Goal: Task Accomplishment & Management: Manage account settings

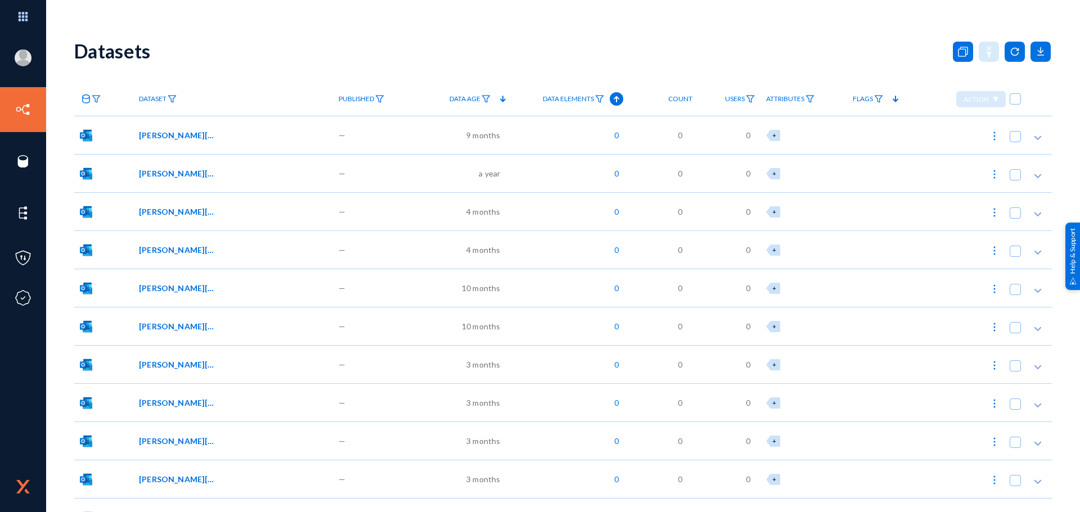
click at [64, 163] on link "Sensors" at bounding box center [53, 161] width 29 height 13
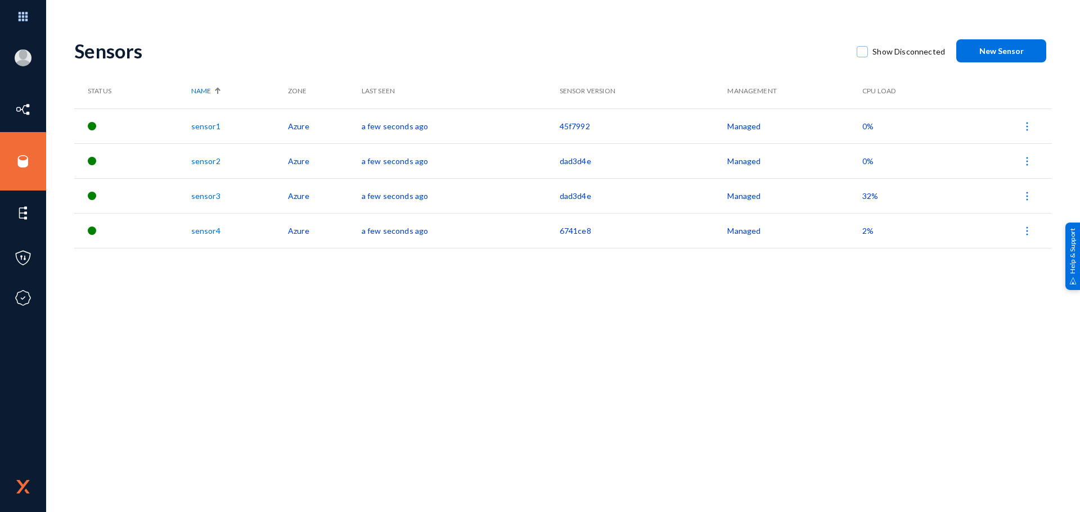
click at [211, 193] on link "sensor3" at bounding box center [205, 196] width 29 height 10
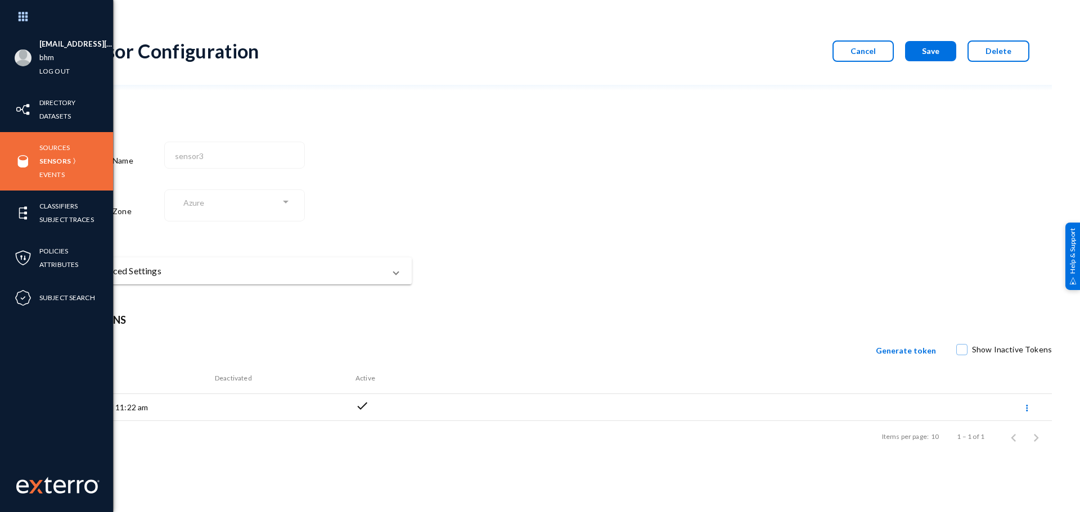
click at [47, 139] on div "Sources Sensors Events" at bounding box center [56, 161] width 113 height 58
click at [49, 144] on link "Sources" at bounding box center [54, 147] width 30 height 13
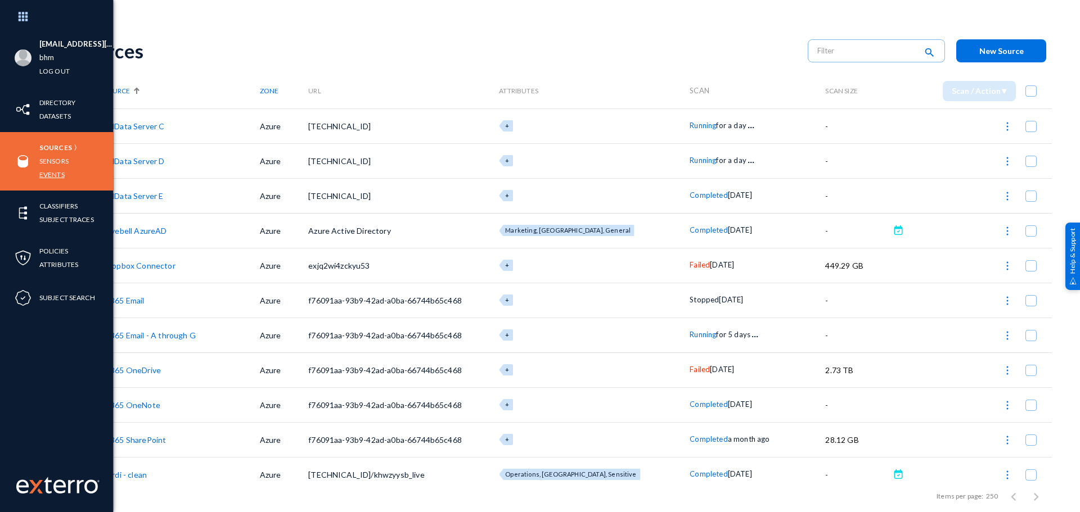
click at [51, 173] on link "Events" at bounding box center [51, 174] width 25 height 13
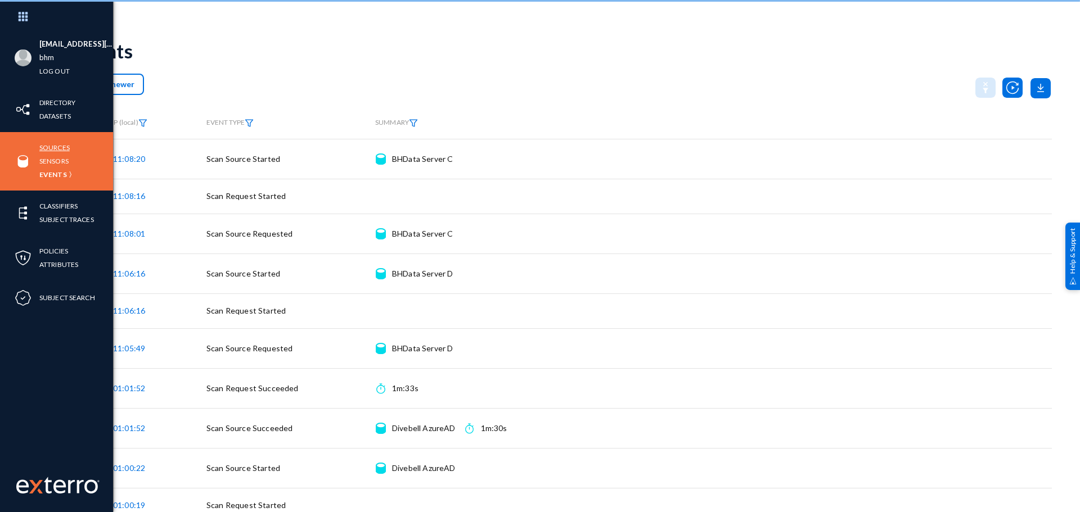
click at [54, 142] on link "Sources" at bounding box center [54, 147] width 30 height 13
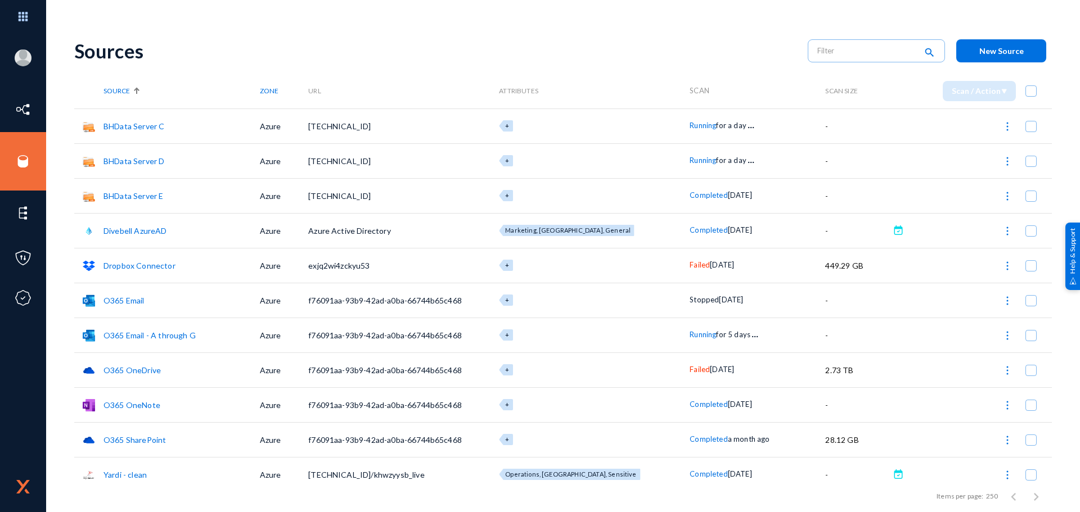
click at [121, 301] on link "O365 Email" at bounding box center [123, 301] width 41 height 10
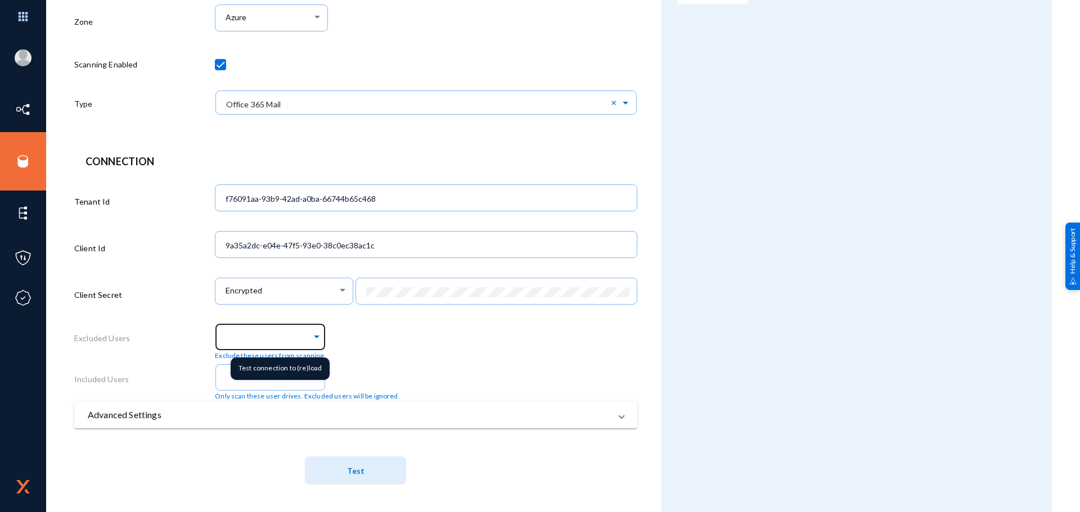
scroll to position [181, 0]
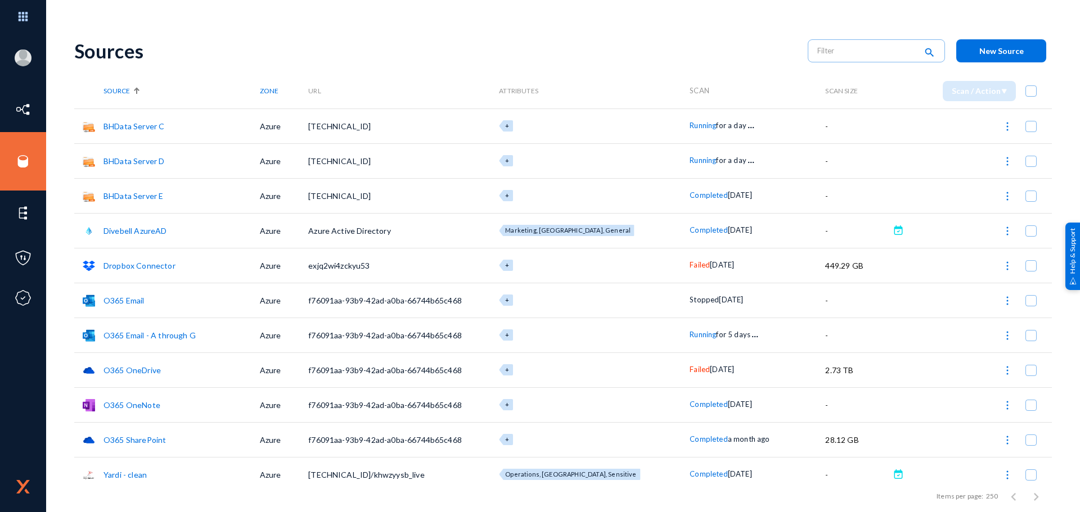
click at [156, 232] on link "Divebell AzureAD" at bounding box center [135, 231] width 64 height 10
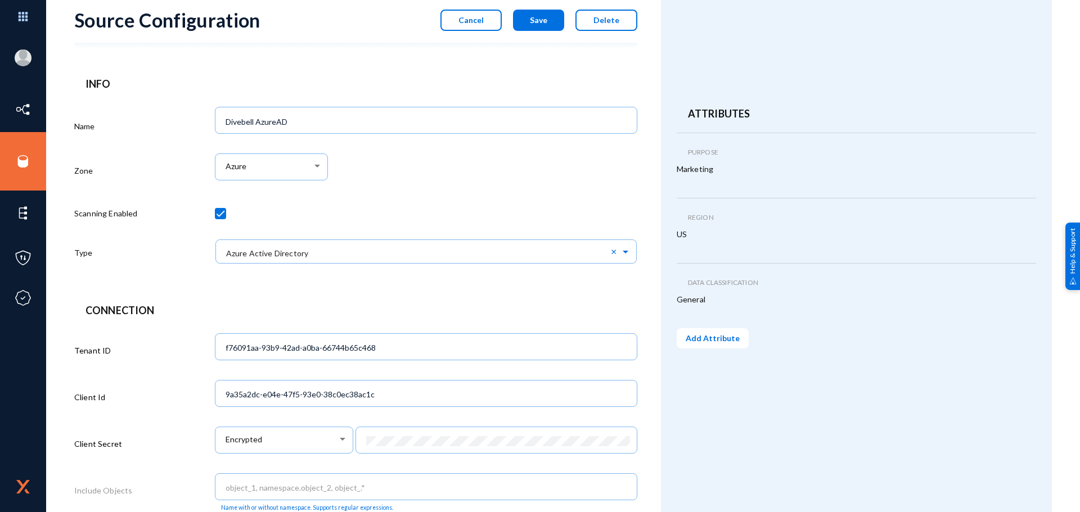
scroll to position [56, 0]
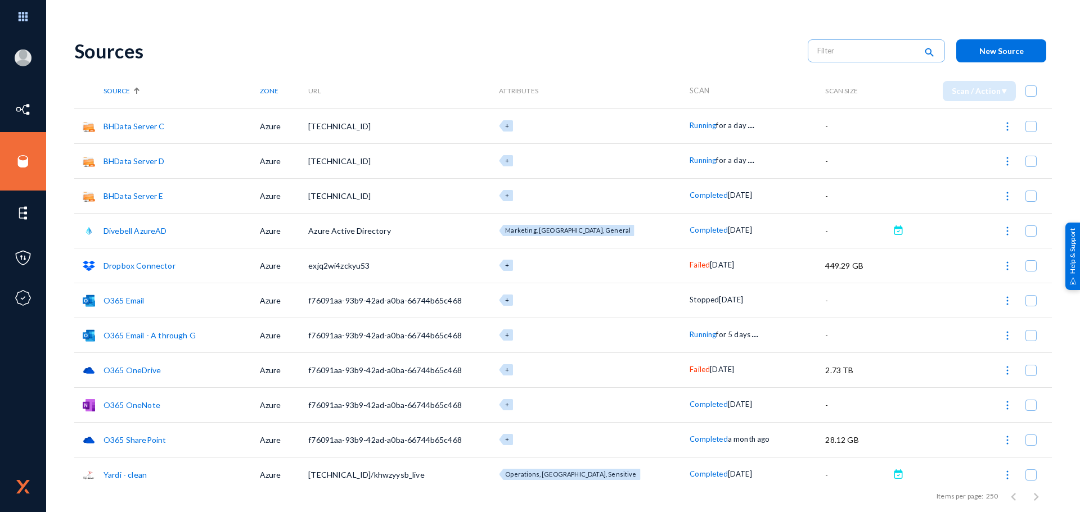
click at [156, 269] on link "Dropbox Connector" at bounding box center [139, 266] width 72 height 10
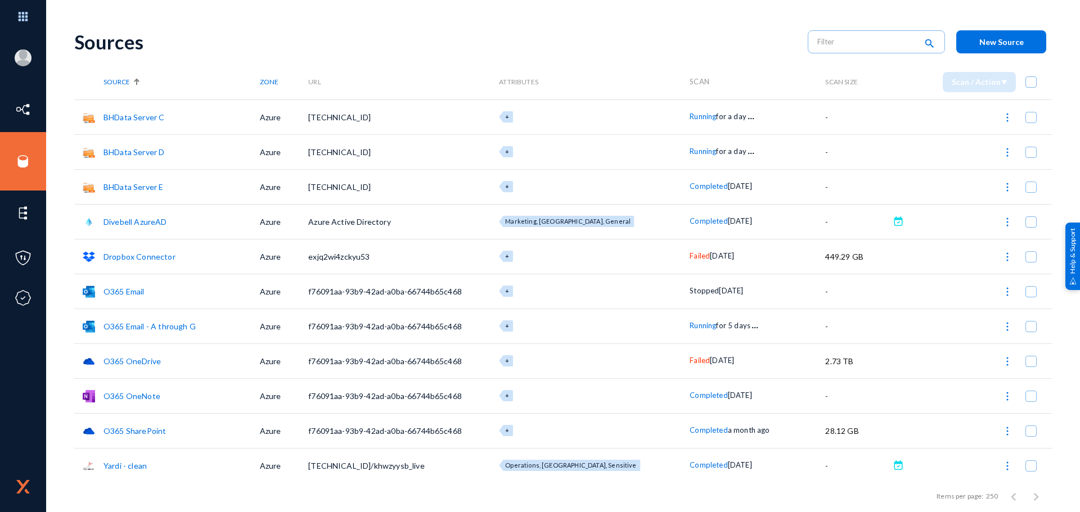
scroll to position [12, 0]
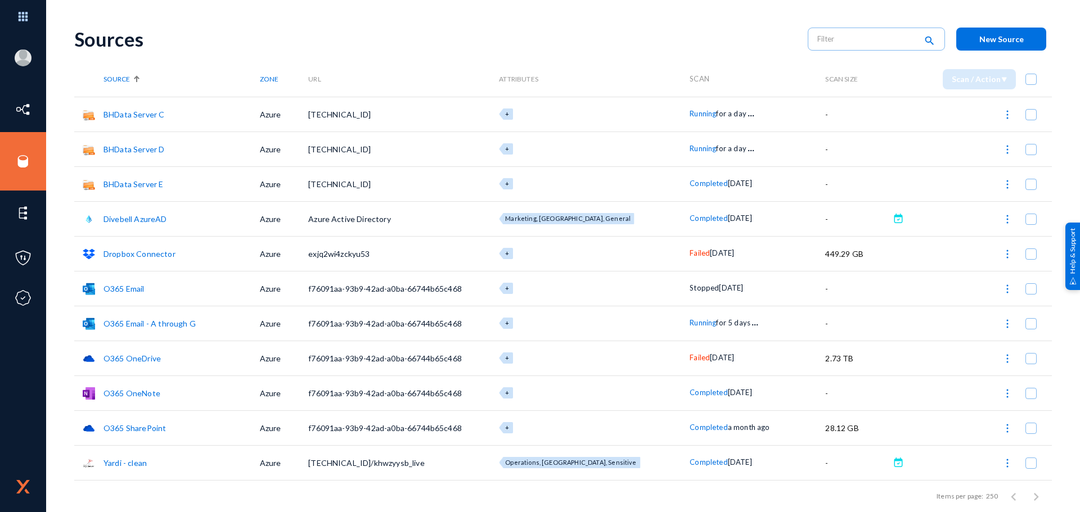
click at [154, 221] on link "Divebell AzureAD" at bounding box center [135, 219] width 64 height 10
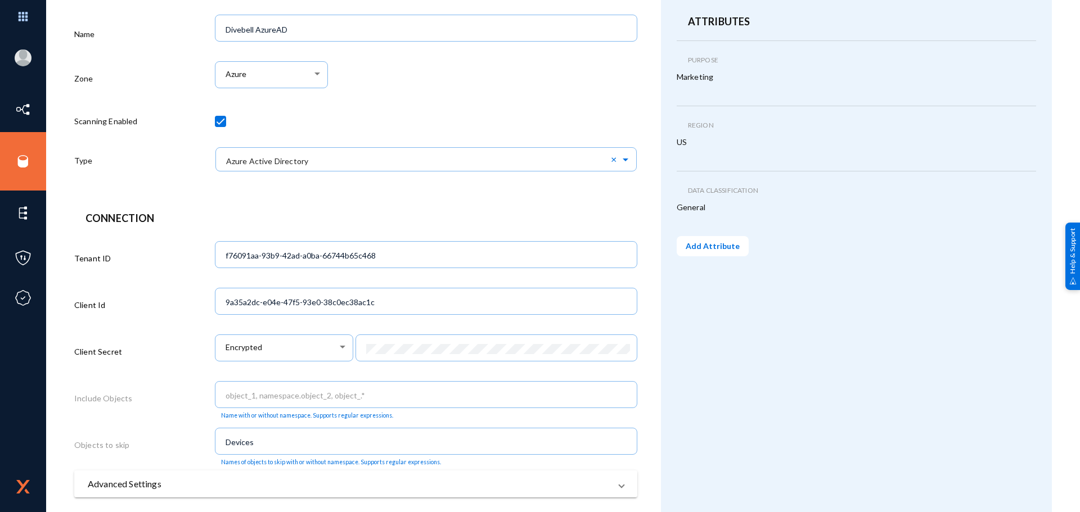
scroll to position [124, 0]
click at [313, 350] on div "Encrypted" at bounding box center [282, 347] width 112 height 10
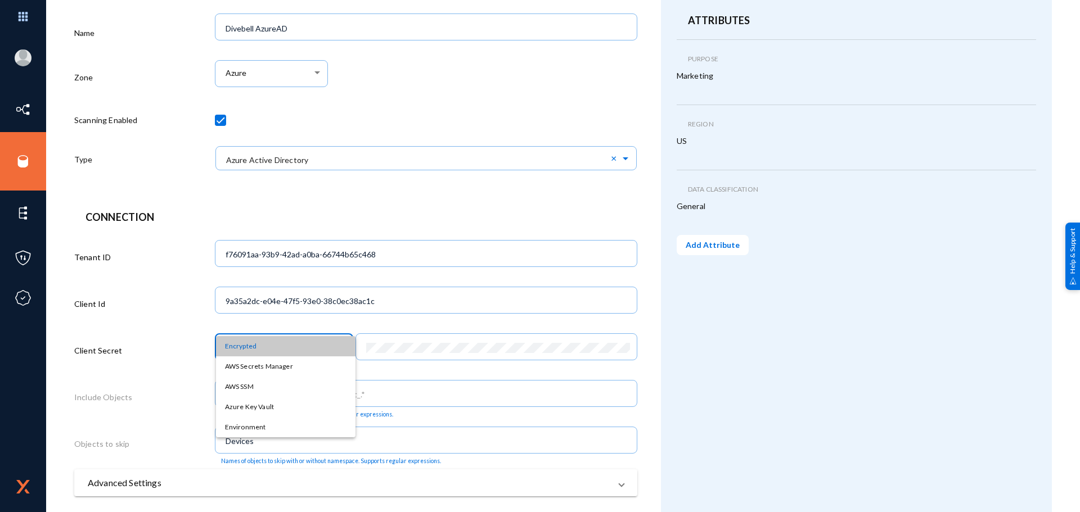
click at [313, 350] on span "Encrypted" at bounding box center [285, 346] width 121 height 20
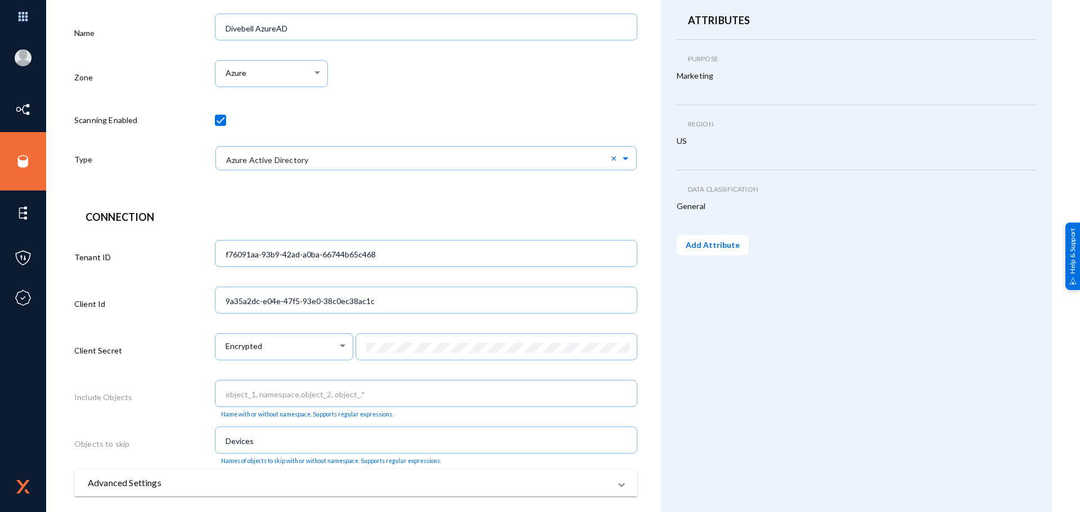
click at [742, 447] on div "Attributes Purpose delete Marketing edit Region delete US edit Data Classificat…" at bounding box center [856, 243] width 391 height 678
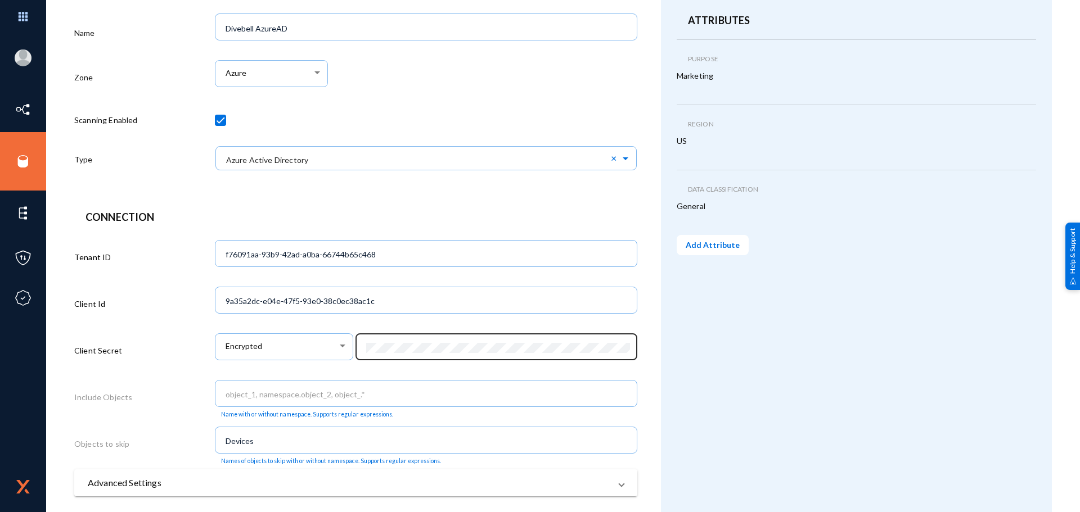
click at [452, 354] on div at bounding box center [496, 345] width 269 height 29
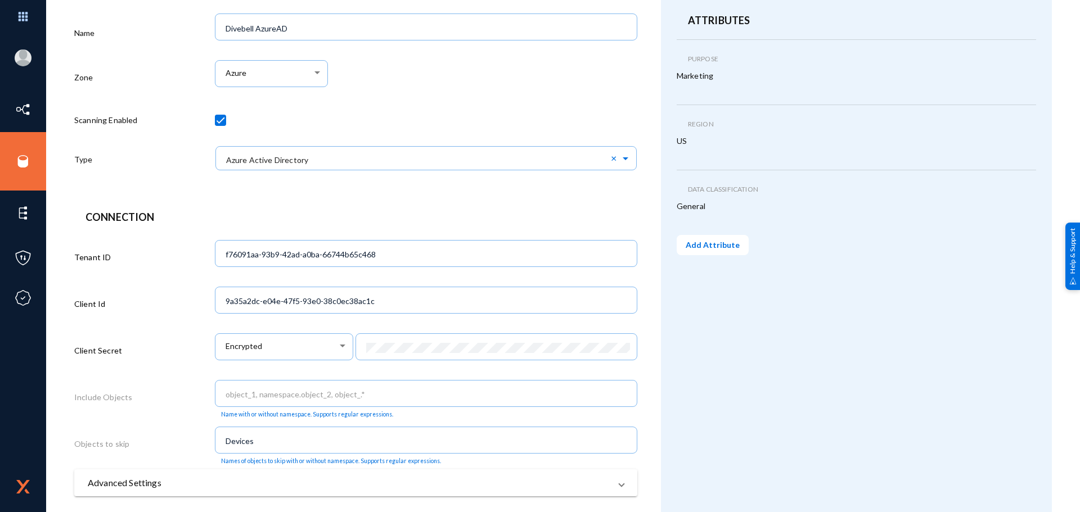
click at [704, 321] on div "Attributes Purpose delete Marketing edit Region delete US edit Data Classificat…" at bounding box center [856, 243] width 391 height 678
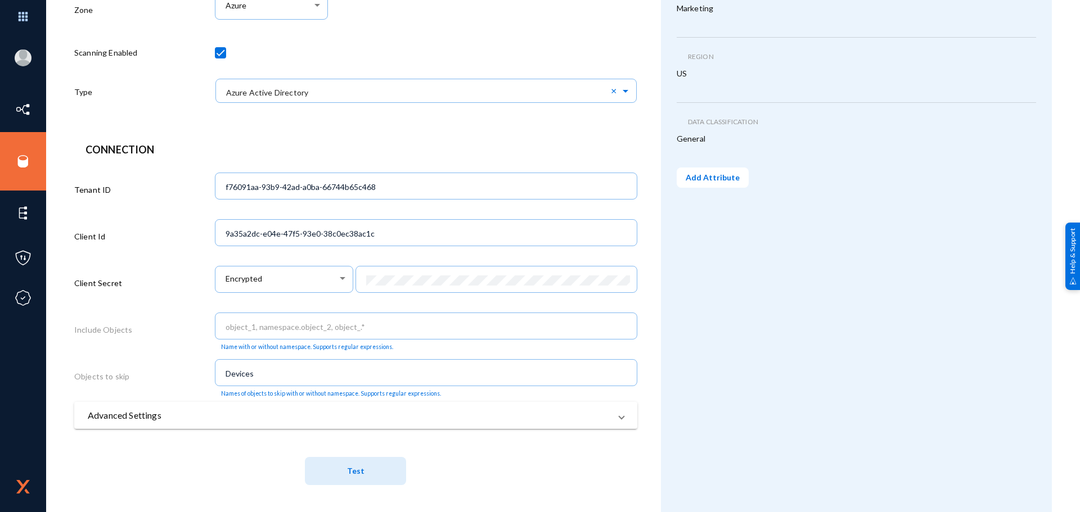
scroll to position [193, 0]
click at [591, 426] on mat-expansion-panel-header "Advanced Settings" at bounding box center [355, 413] width 563 height 27
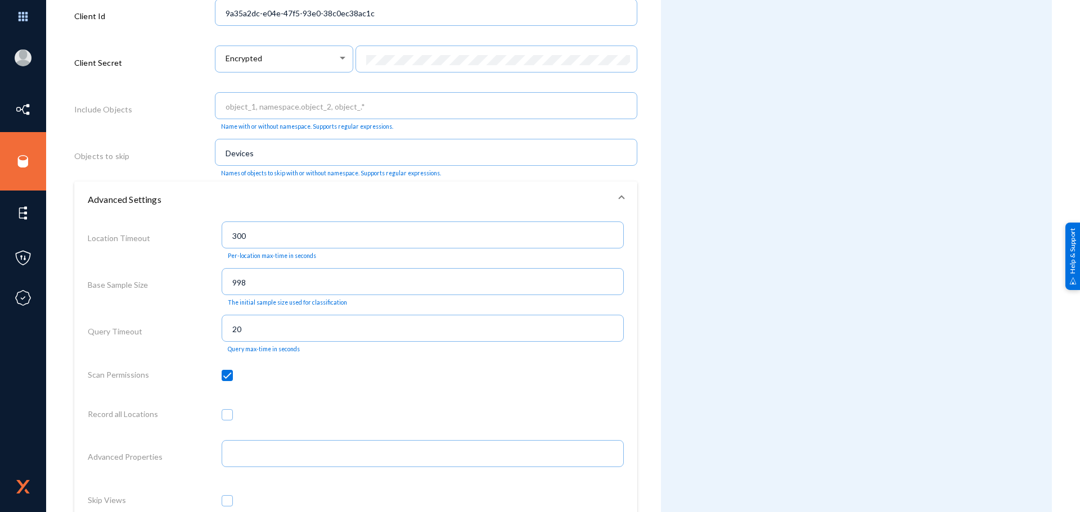
scroll to position [602, 0]
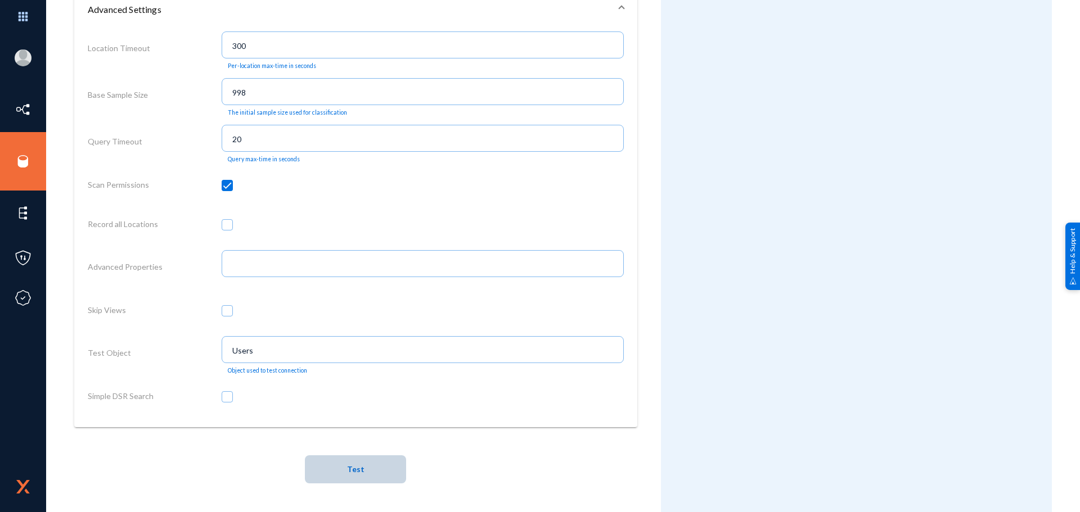
click at [363, 474] on button "Test" at bounding box center [355, 470] width 101 height 28
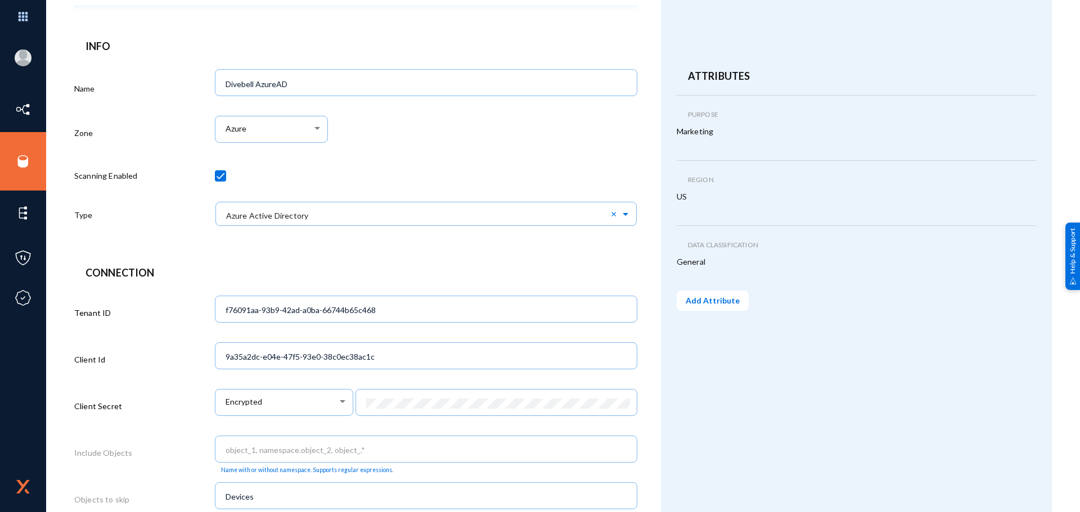
scroll to position [0, 0]
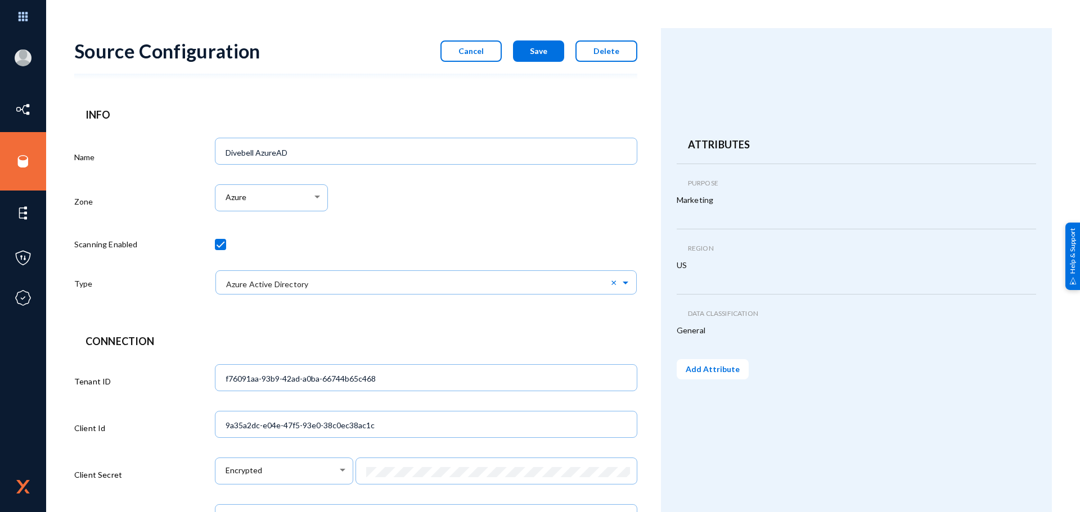
click at [525, 43] on button "Save" at bounding box center [538, 50] width 51 height 21
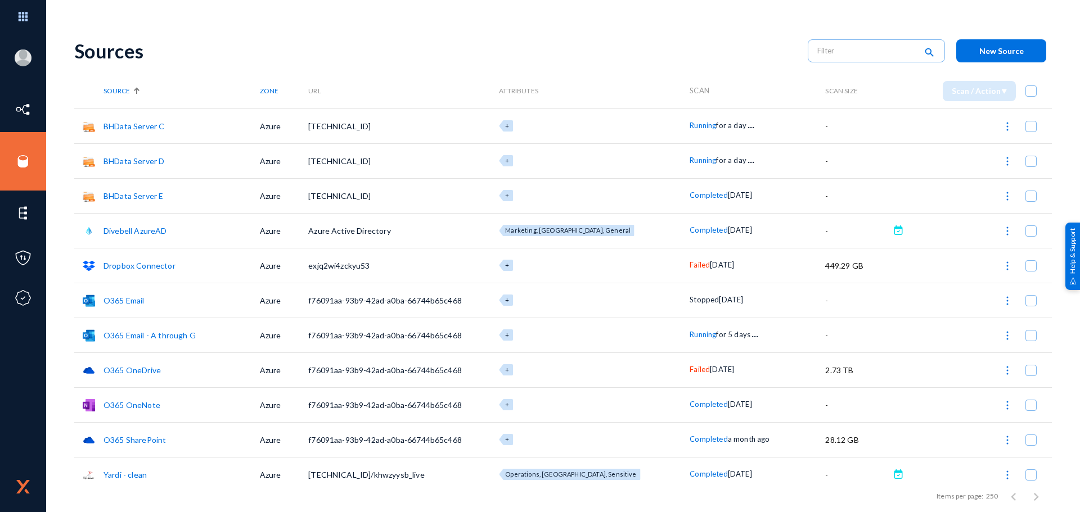
click at [137, 231] on link "Divebell AzureAD" at bounding box center [135, 231] width 64 height 10
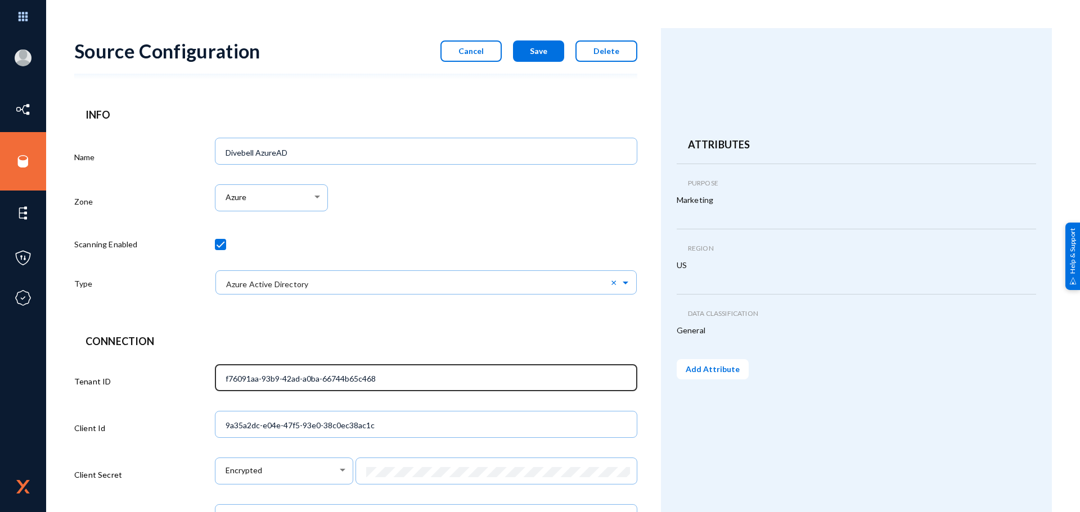
scroll to position [193, 0]
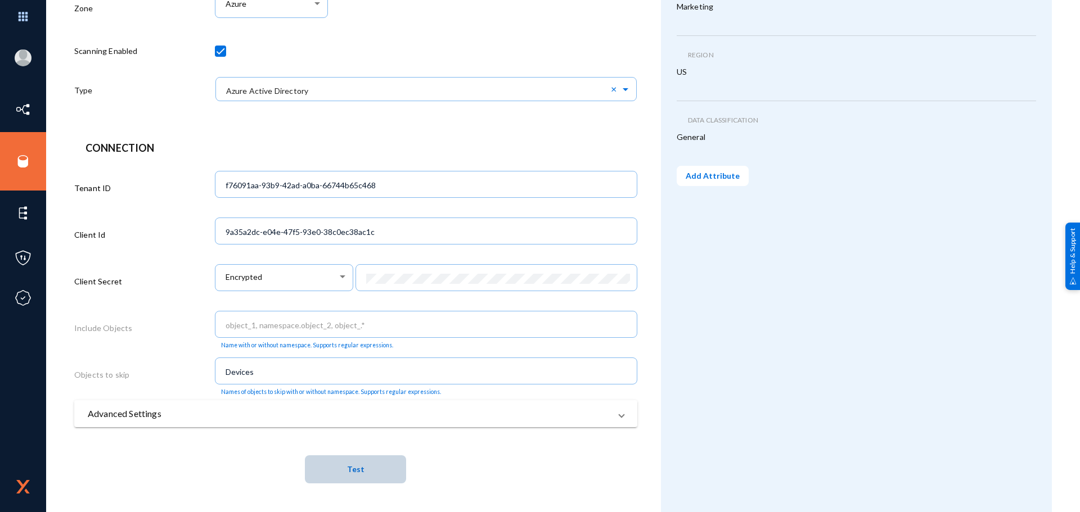
click at [349, 465] on span "Test" at bounding box center [355, 470] width 17 height 10
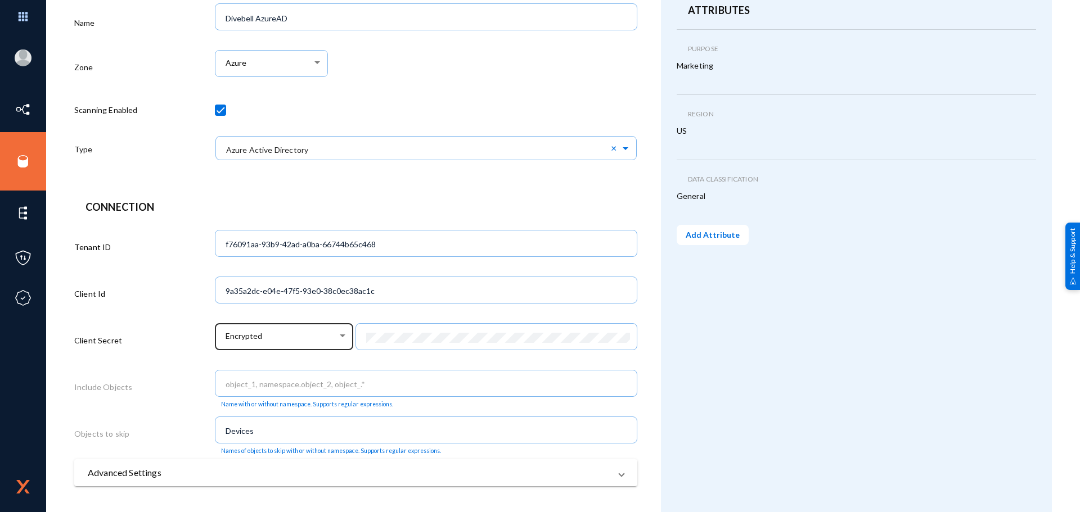
scroll to position [0, 0]
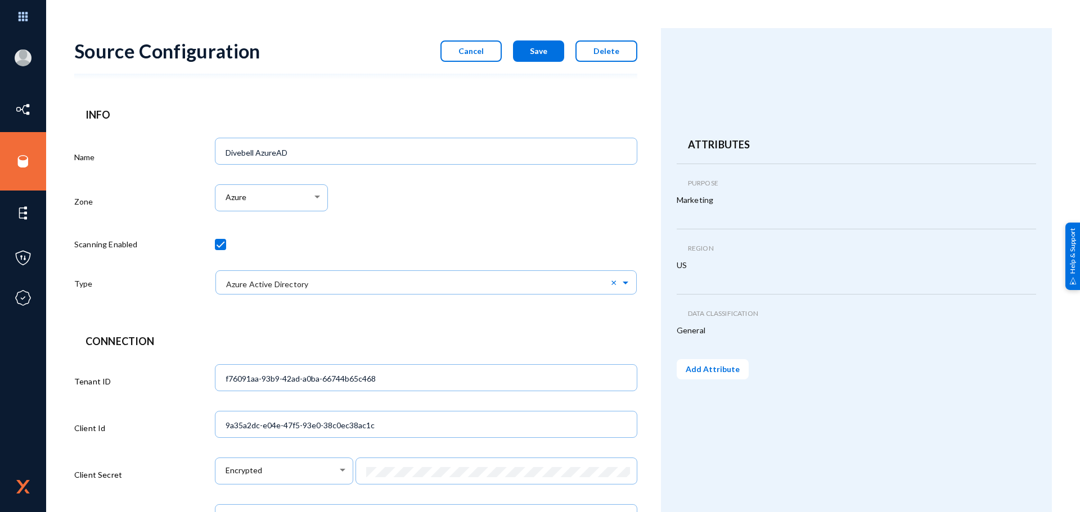
click at [530, 59] on button "Save" at bounding box center [538, 50] width 51 height 21
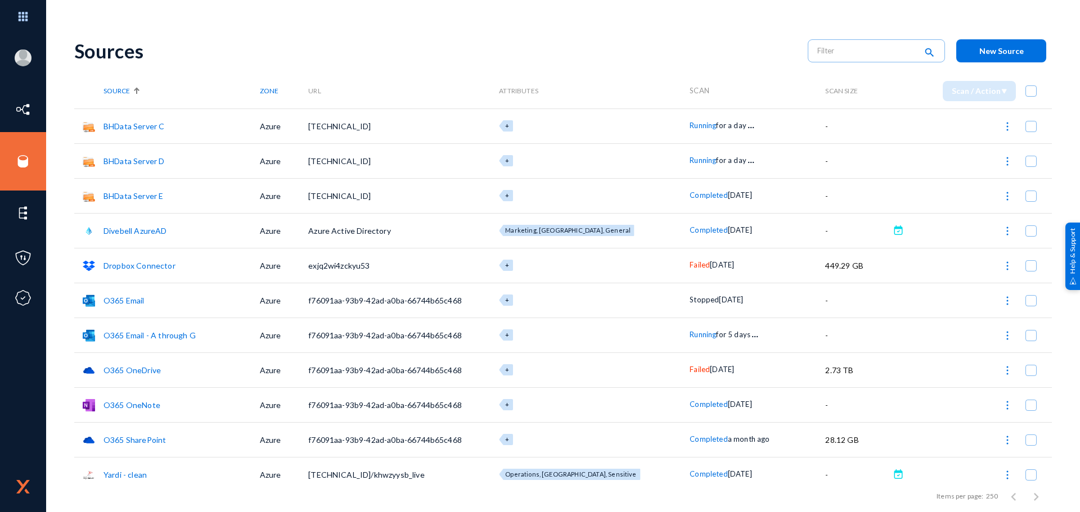
click at [152, 232] on link "Divebell AzureAD" at bounding box center [135, 231] width 64 height 10
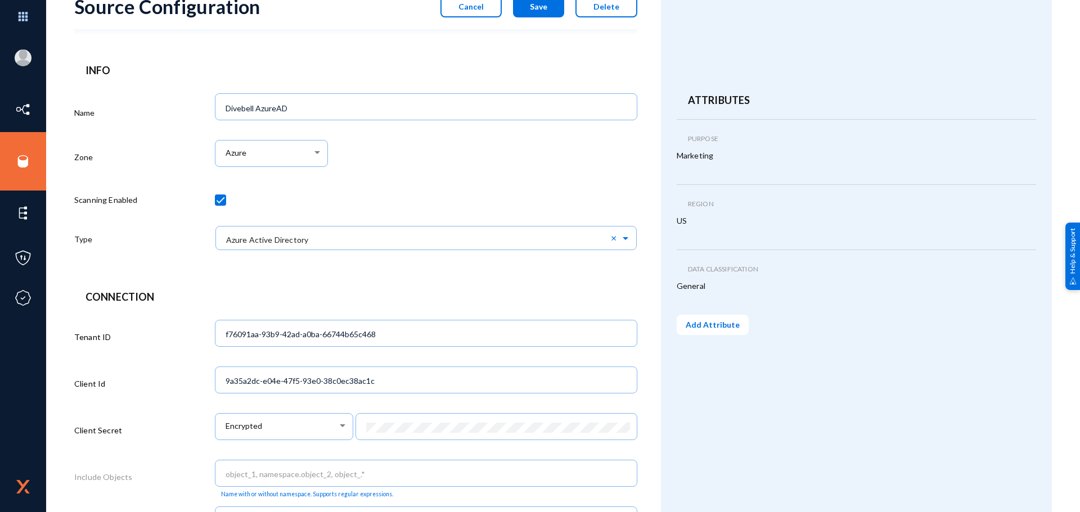
scroll to position [169, 0]
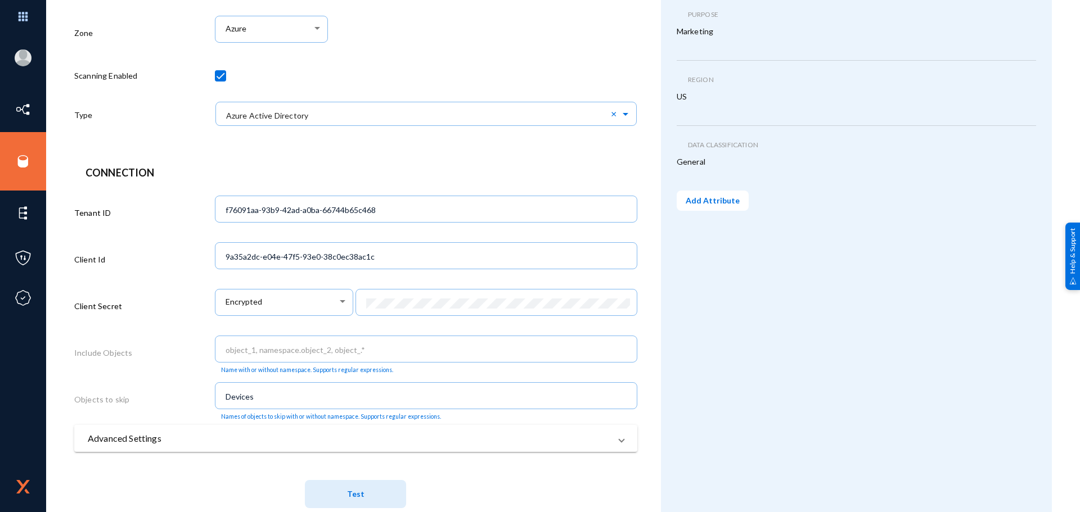
click at [367, 493] on button "Test" at bounding box center [355, 494] width 101 height 28
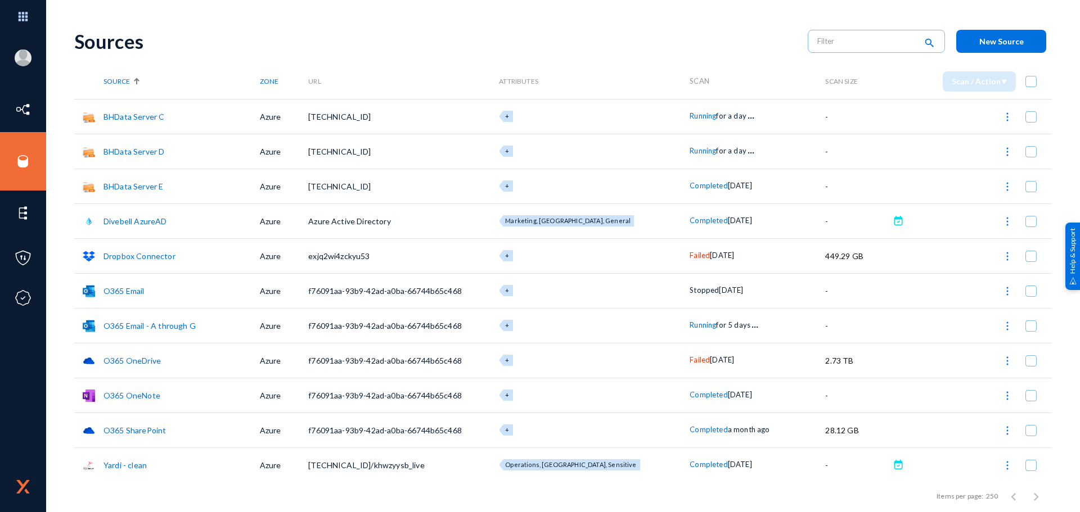
scroll to position [12, 0]
